Goal: Task Accomplishment & Management: Complete application form

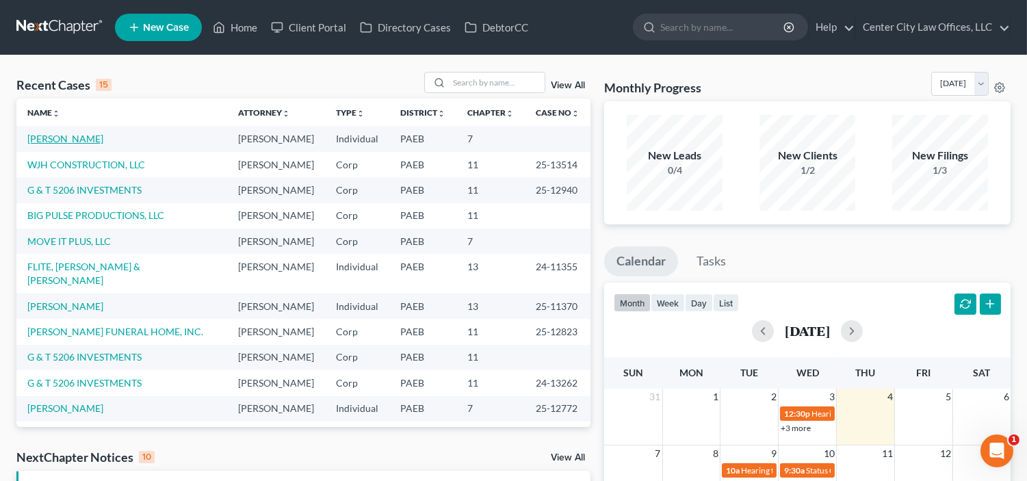
click at [92, 135] on link "[PERSON_NAME]" at bounding box center [65, 139] width 76 height 12
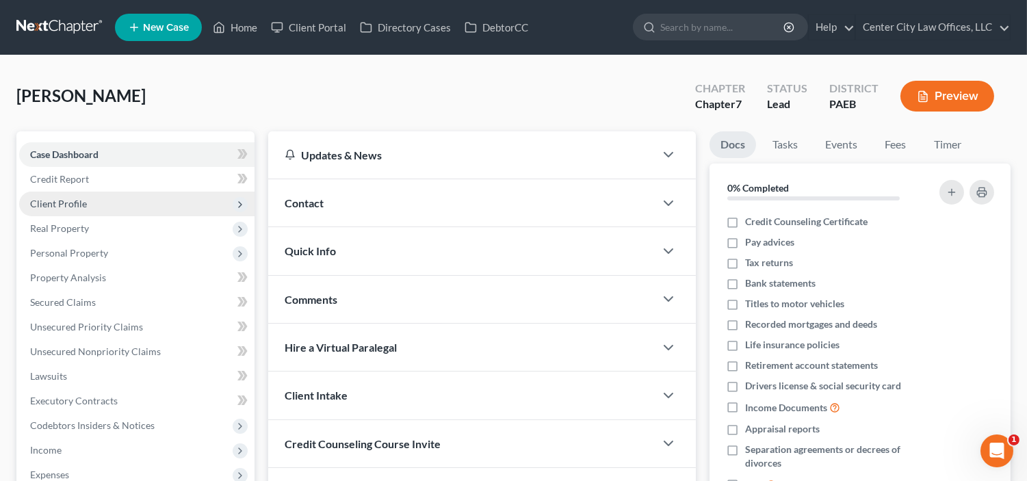
click at [62, 209] on span "Client Profile" at bounding box center [136, 204] width 235 height 25
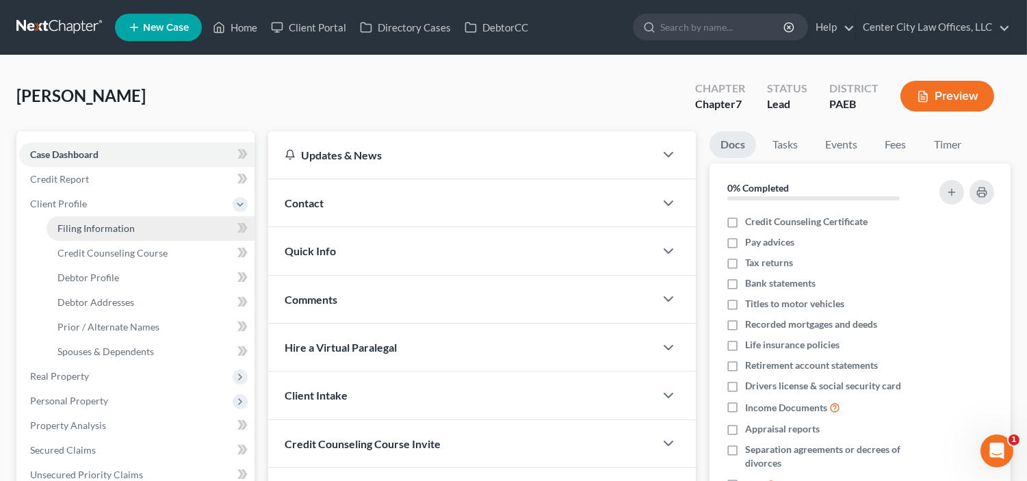
click at [74, 229] on span "Filing Information" at bounding box center [95, 228] width 77 height 12
select select "1"
select select "0"
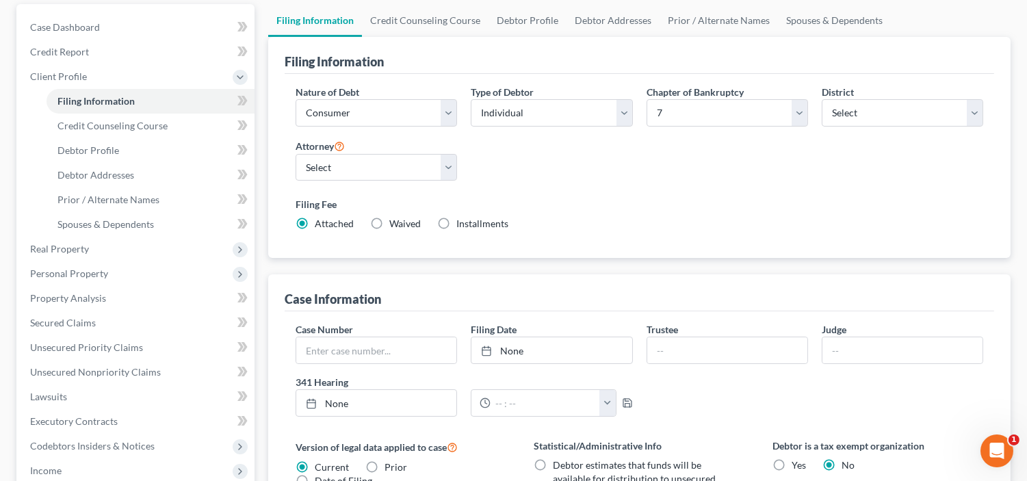
scroll to position [127, 0]
click at [158, 133] on link "Credit Counseling Course" at bounding box center [151, 126] width 208 height 25
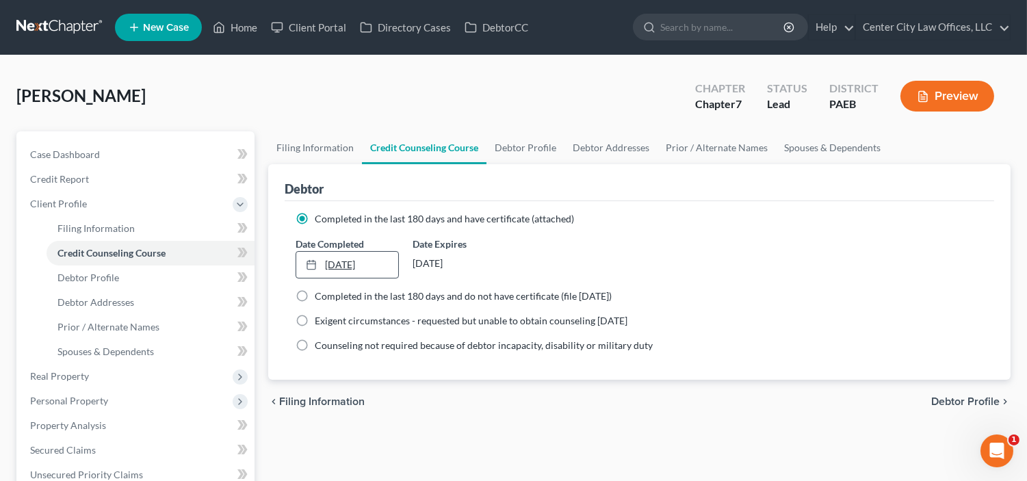
click at [352, 260] on link "7/15/2025" at bounding box center [347, 265] width 102 height 26
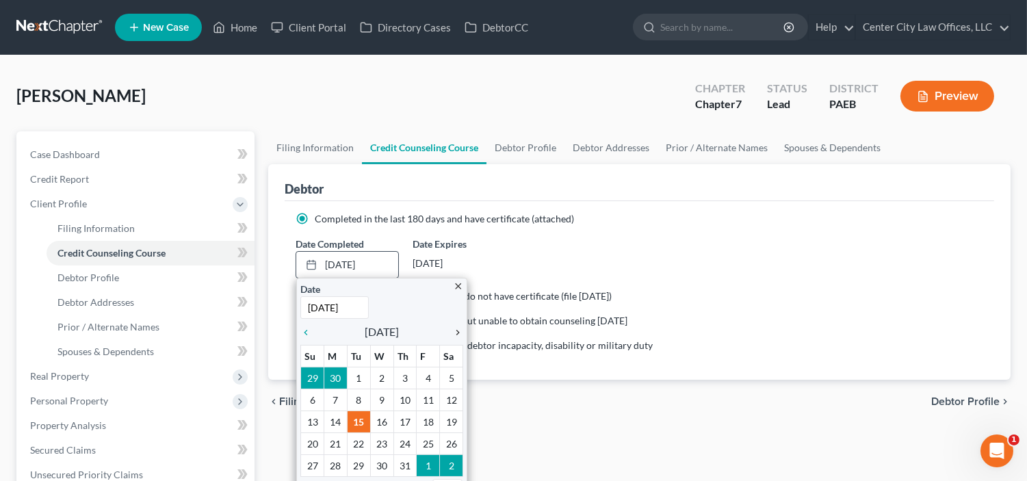
click at [460, 328] on icon "chevron_right" at bounding box center [454, 332] width 18 height 11
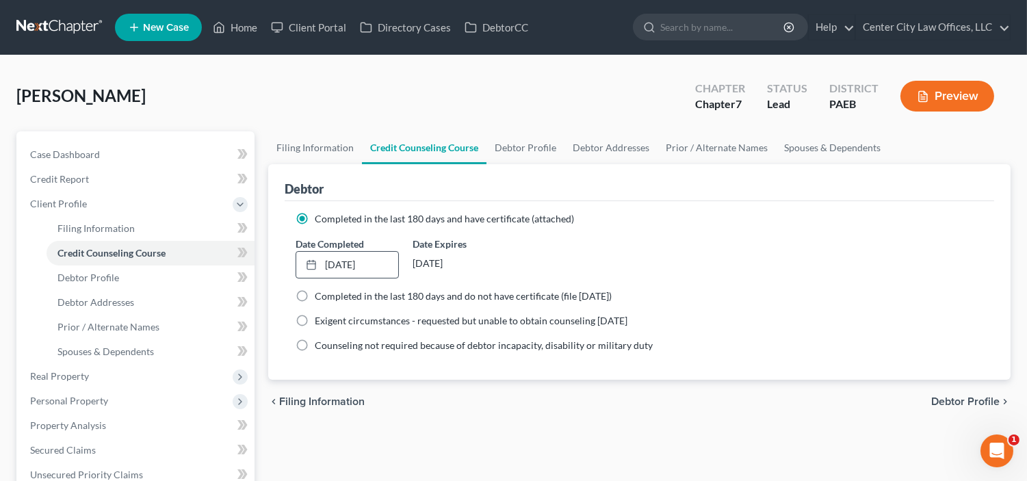
click at [315, 297] on label "Completed in the last 180 days and do not have certificate (file within 14 days)" at bounding box center [463, 296] width 297 height 14
click at [320, 297] on input "Completed in the last 180 days and do not have certificate (file within 14 days)" at bounding box center [324, 293] width 9 height 9
radio input "true"
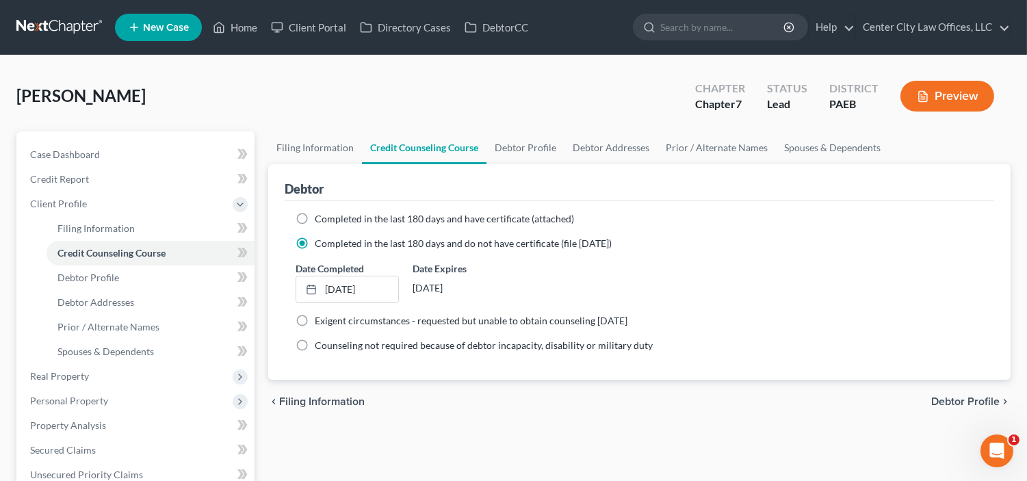
click at [315, 216] on label "Completed in the last 180 days and have certificate (attached)" at bounding box center [444, 219] width 259 height 14
click at [320, 216] on input "Completed in the last 180 days and have certificate (attached)" at bounding box center [324, 216] width 9 height 9
radio input "true"
radio input "false"
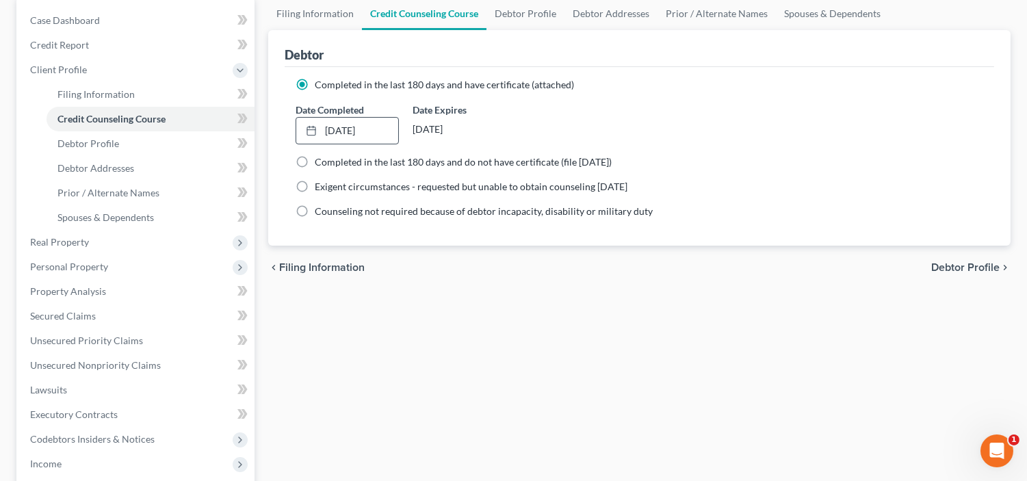
scroll to position [139, 0]
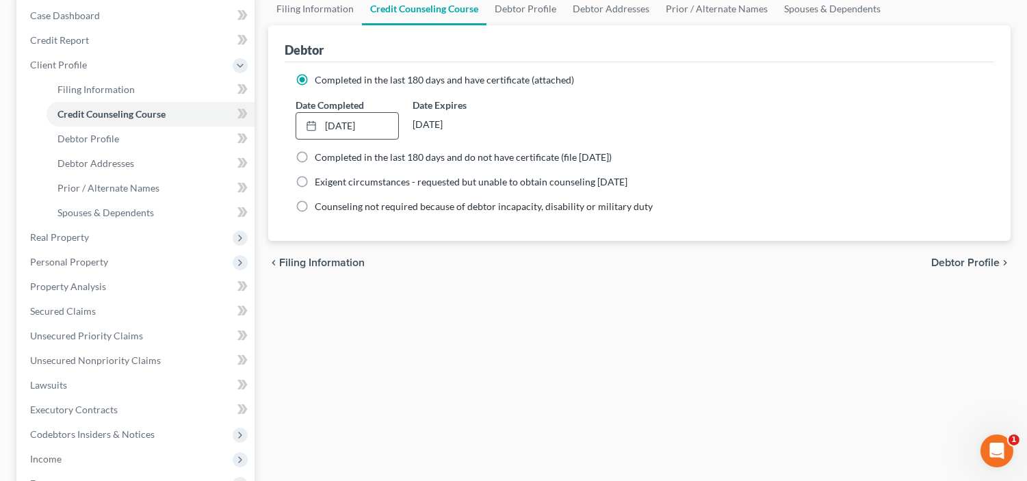
click at [953, 257] on span "Debtor Profile" at bounding box center [965, 262] width 68 height 11
select select "0"
select select "1"
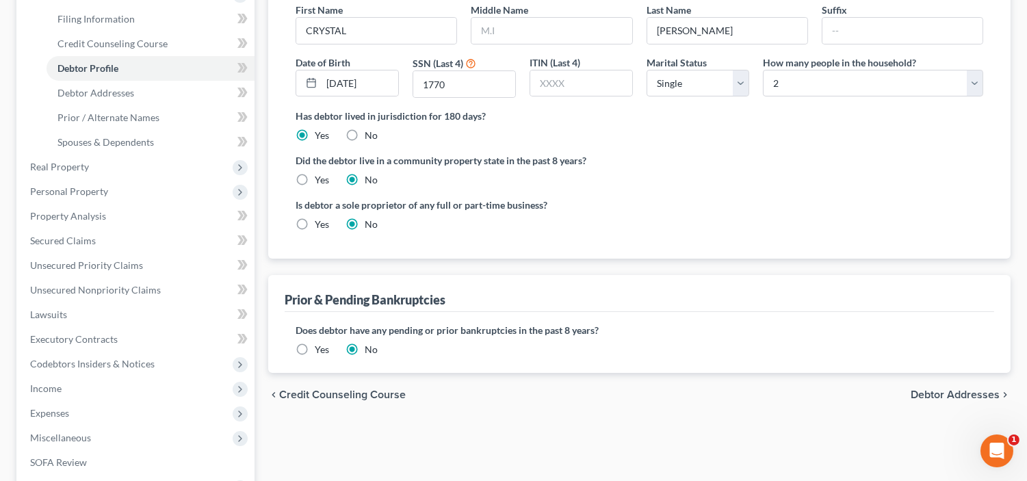
scroll to position [291, 0]
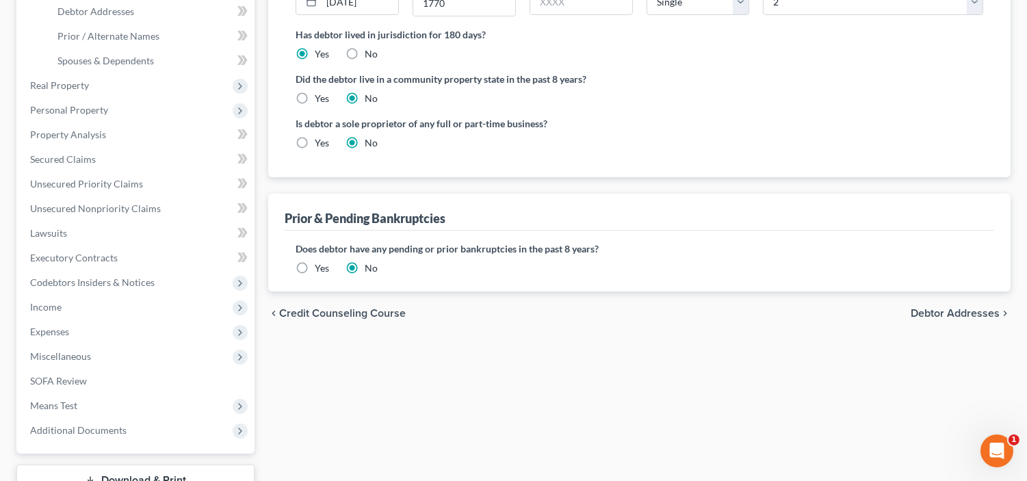
click at [926, 311] on span "Debtor Addresses" at bounding box center [954, 313] width 89 height 11
